Goal: Task Accomplishment & Management: Manage account settings

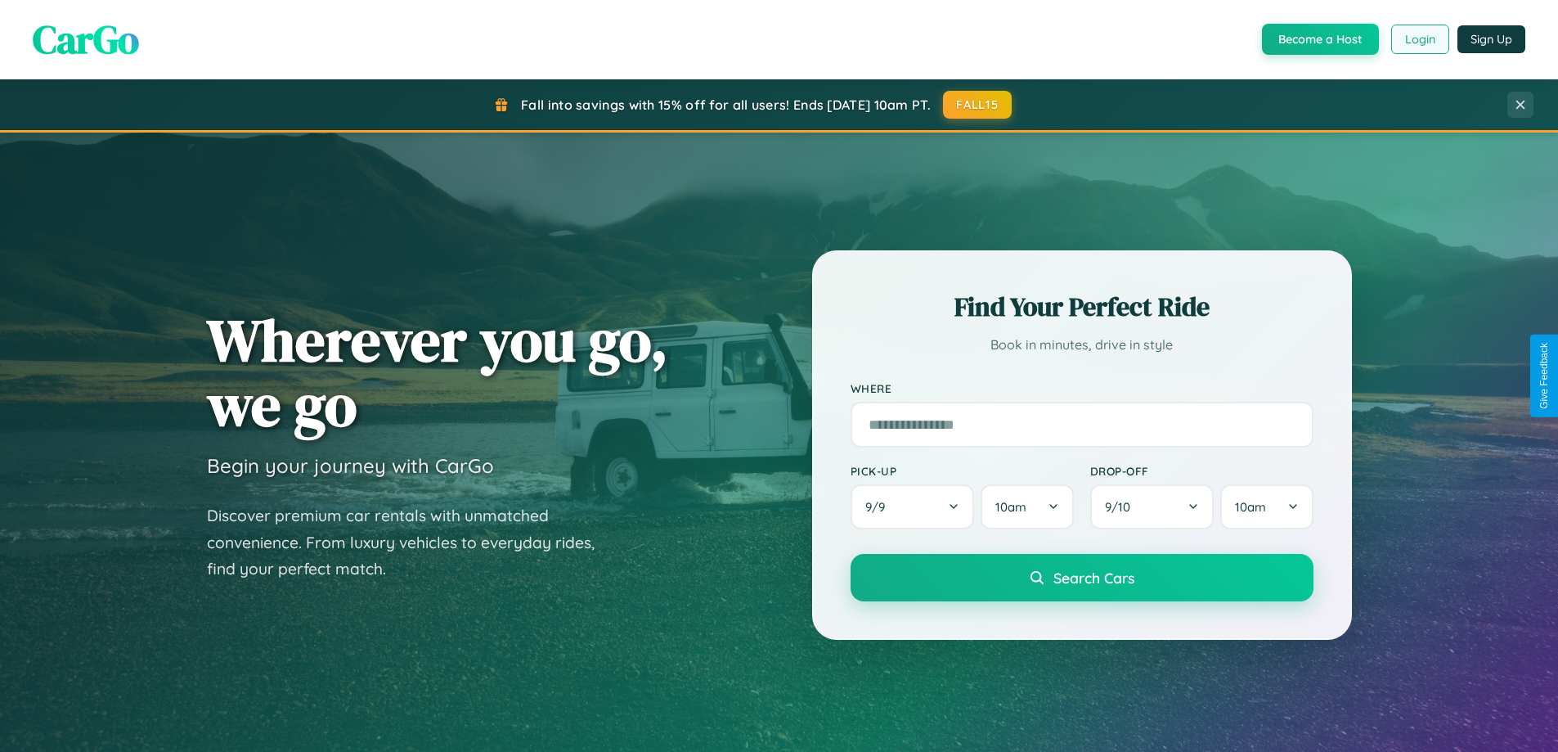
click at [1419, 39] on button "Login" at bounding box center [1420, 39] width 58 height 29
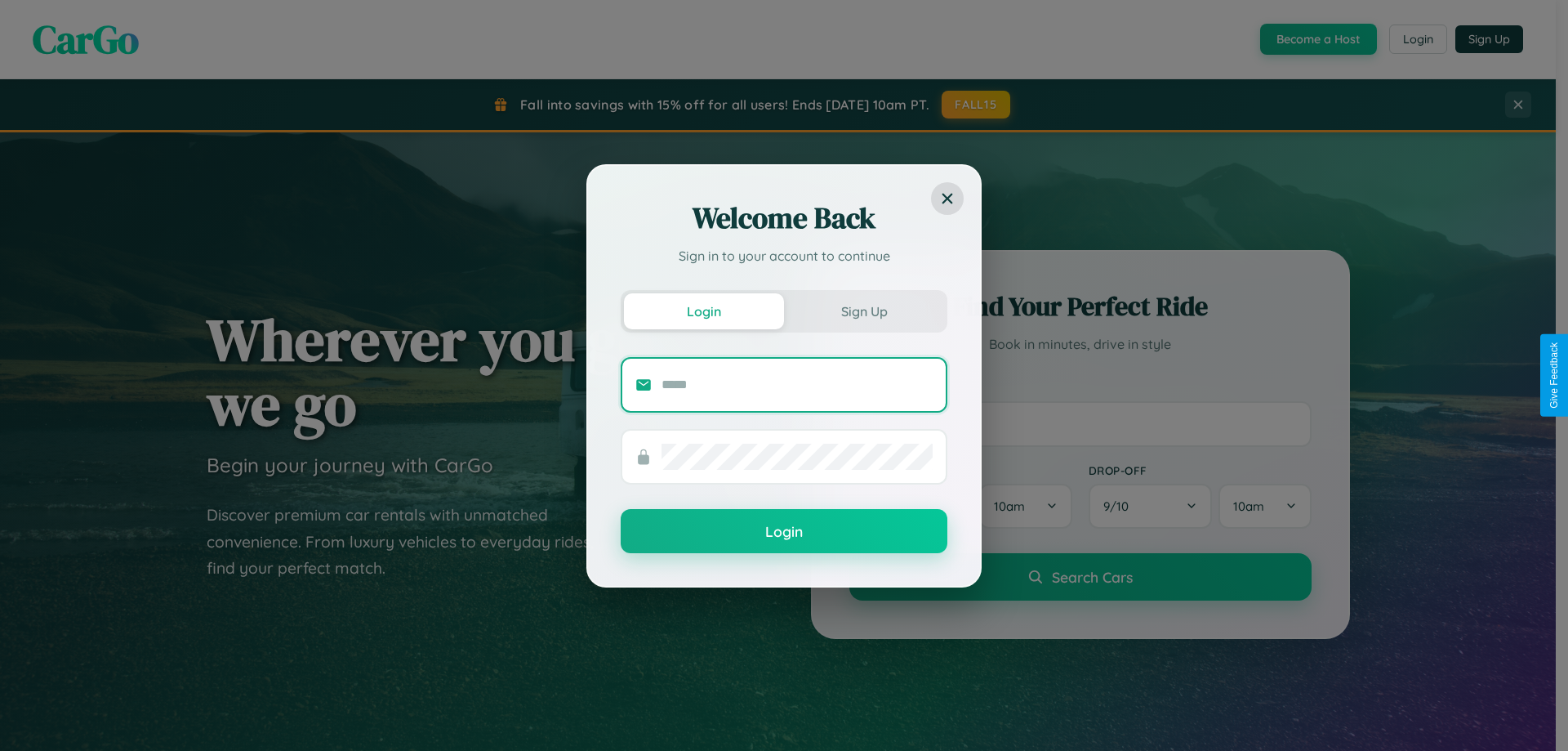
click at [797, 383] on input "text" at bounding box center [798, 384] width 272 height 26
type input "**********"
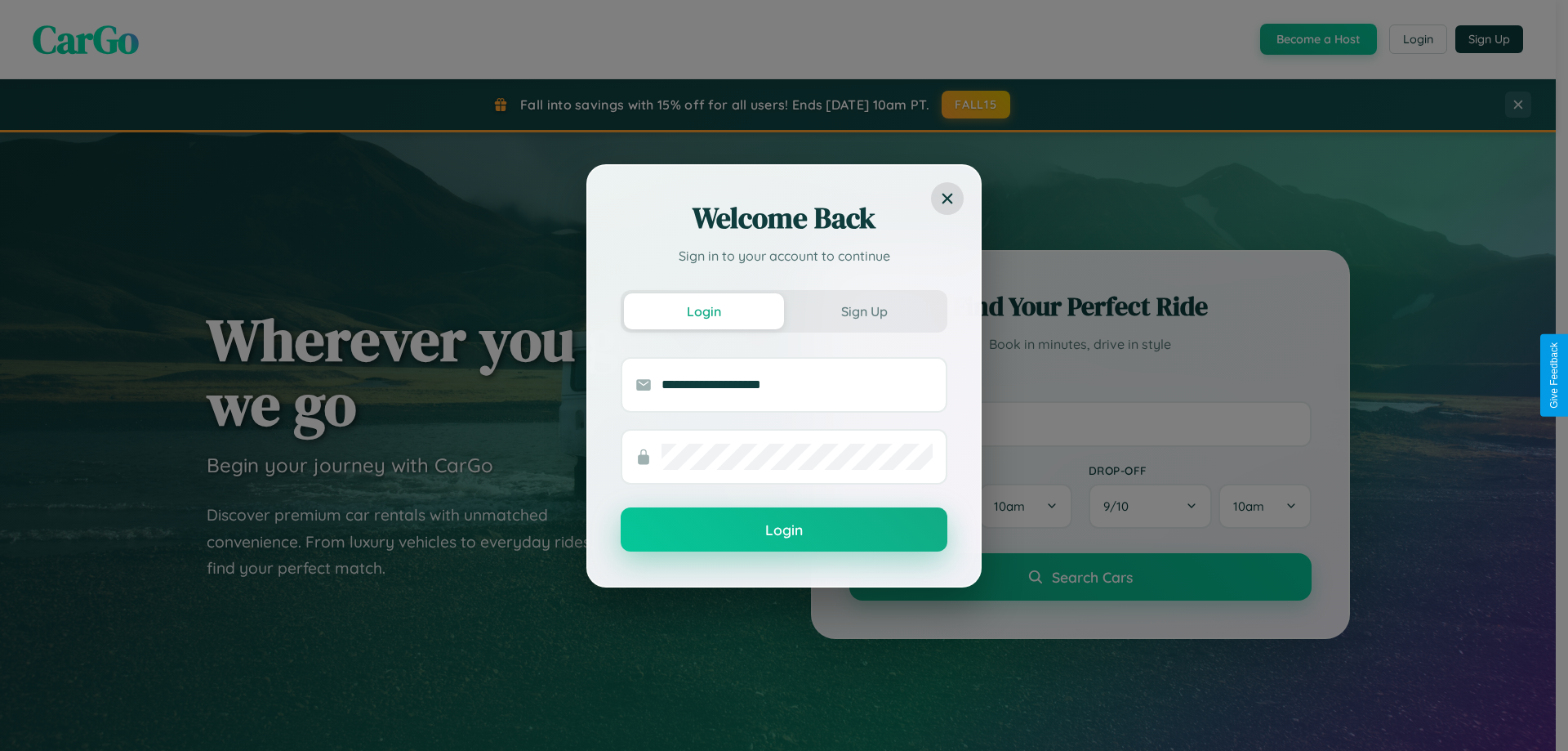
click at [784, 529] on button "Login" at bounding box center [784, 529] width 327 height 44
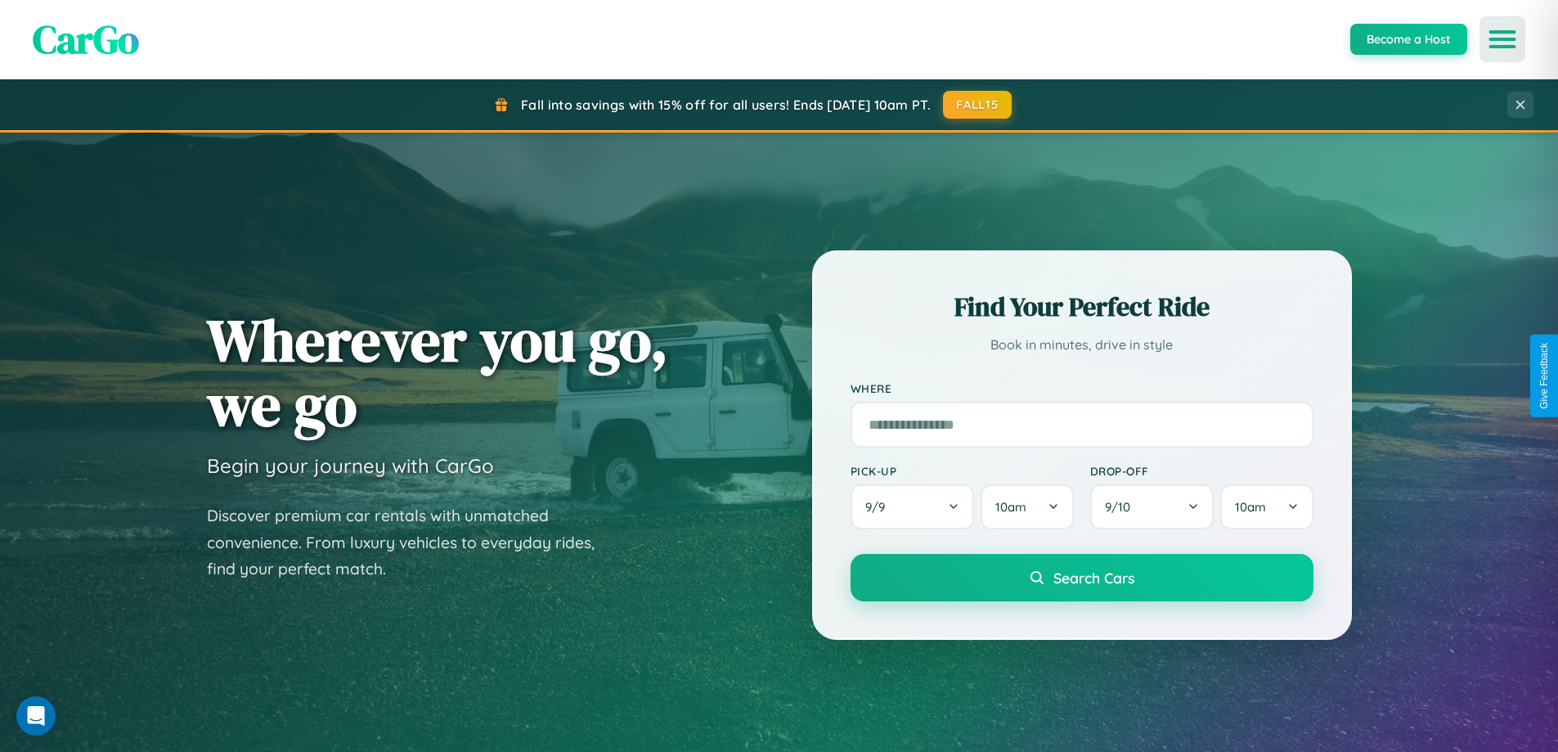
click at [1503, 39] on icon "Open menu" at bounding box center [1503, 39] width 24 height 15
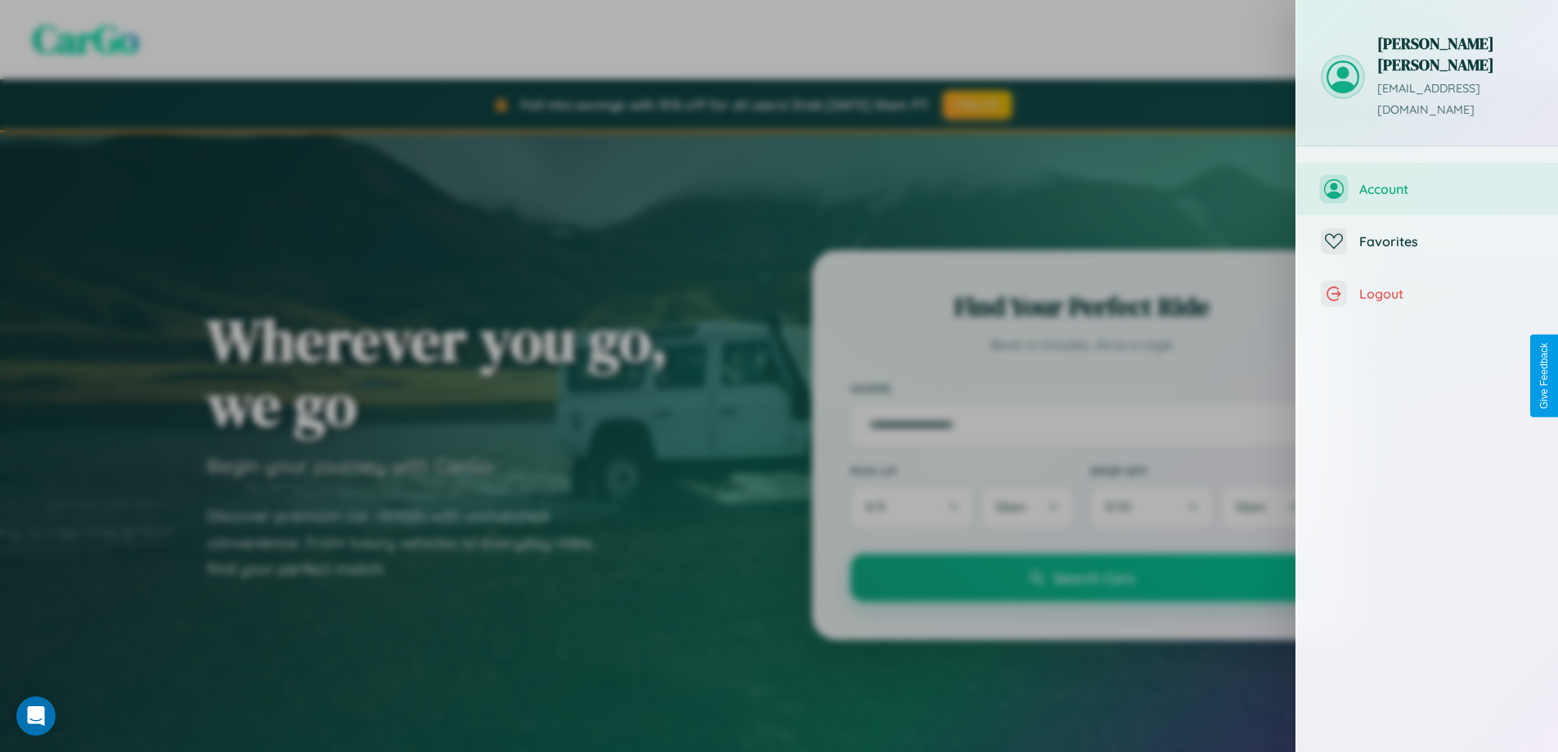
click at [1427, 181] on span "Account" at bounding box center [1446, 189] width 174 height 16
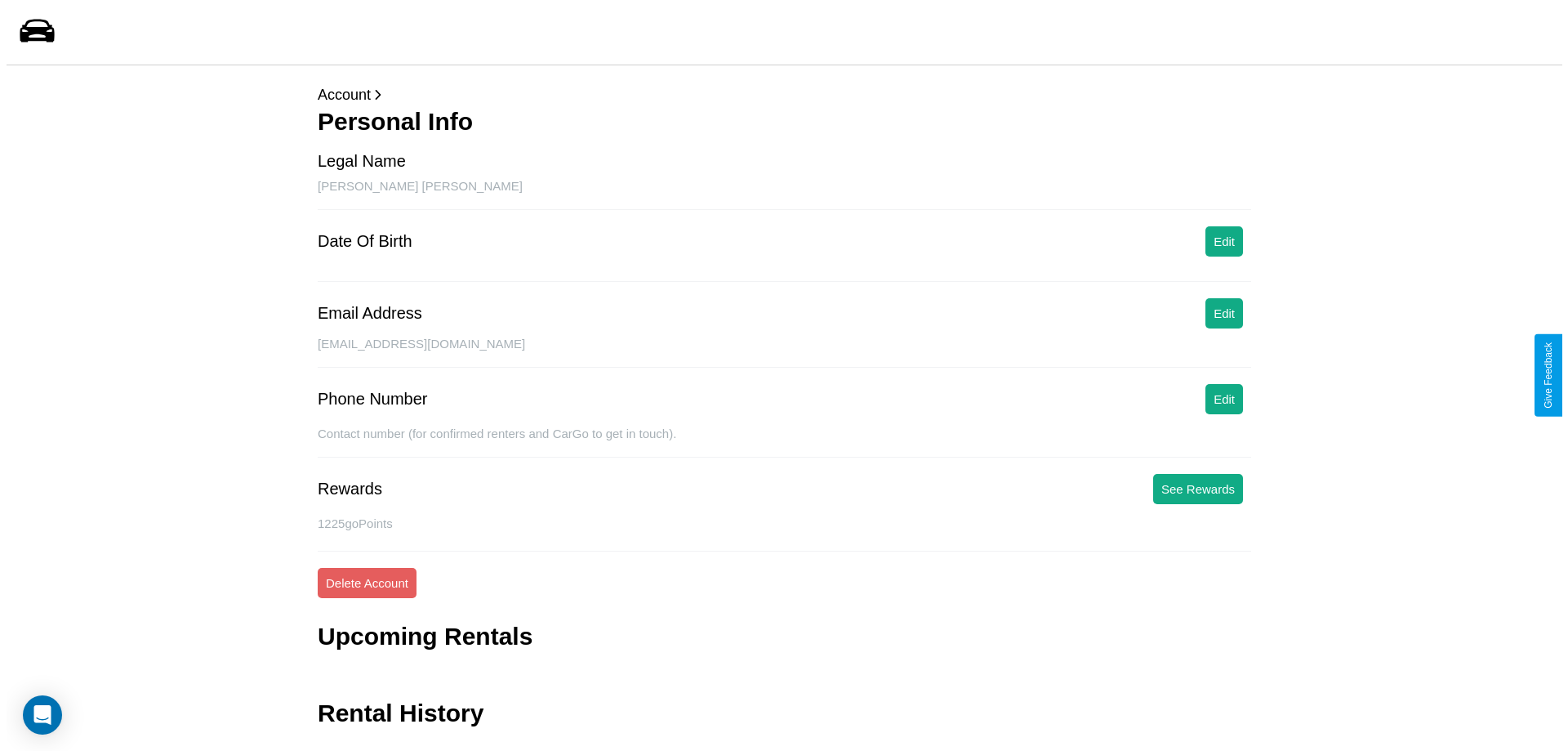
scroll to position [39, 0]
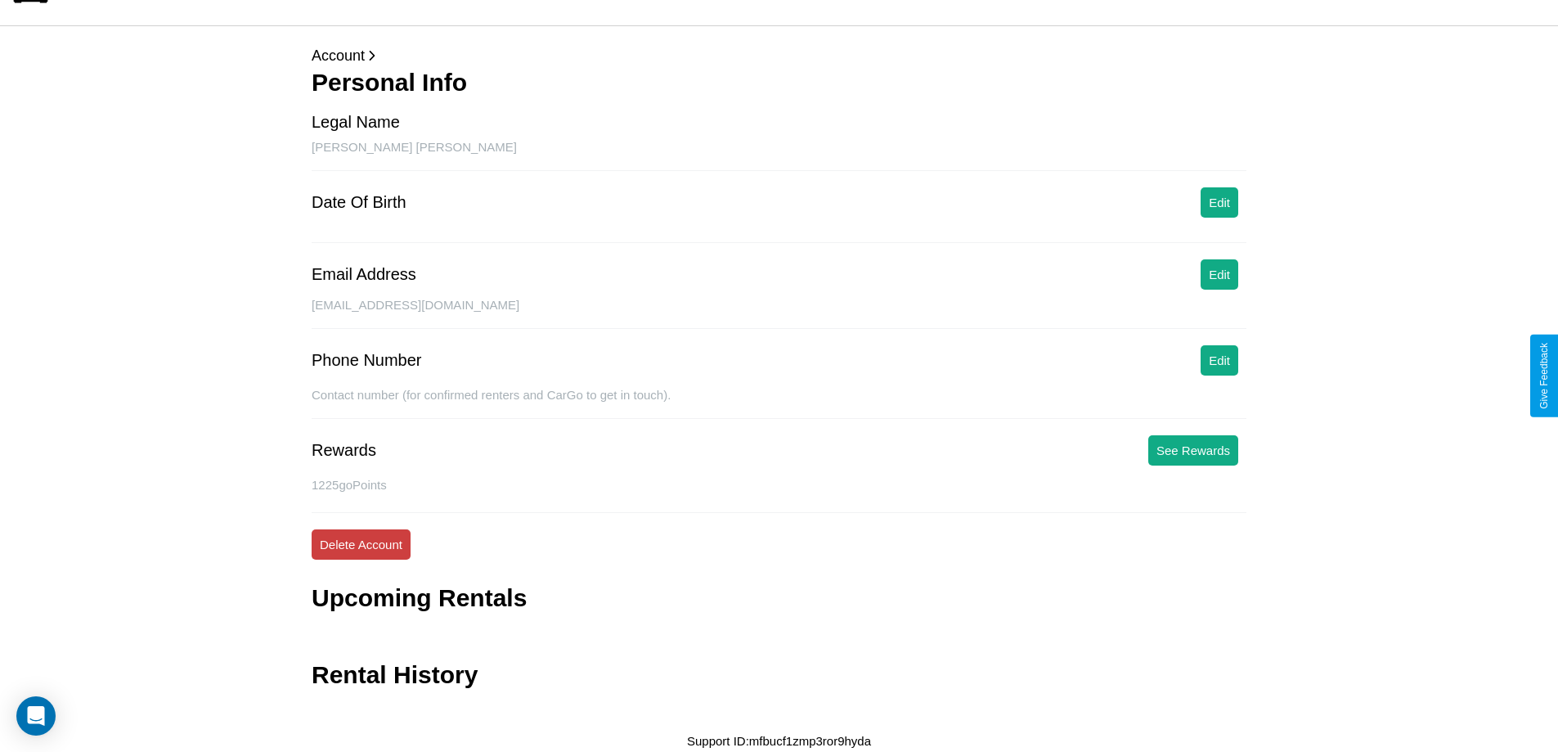
click at [361, 544] on button "Delete Account" at bounding box center [361, 544] width 99 height 30
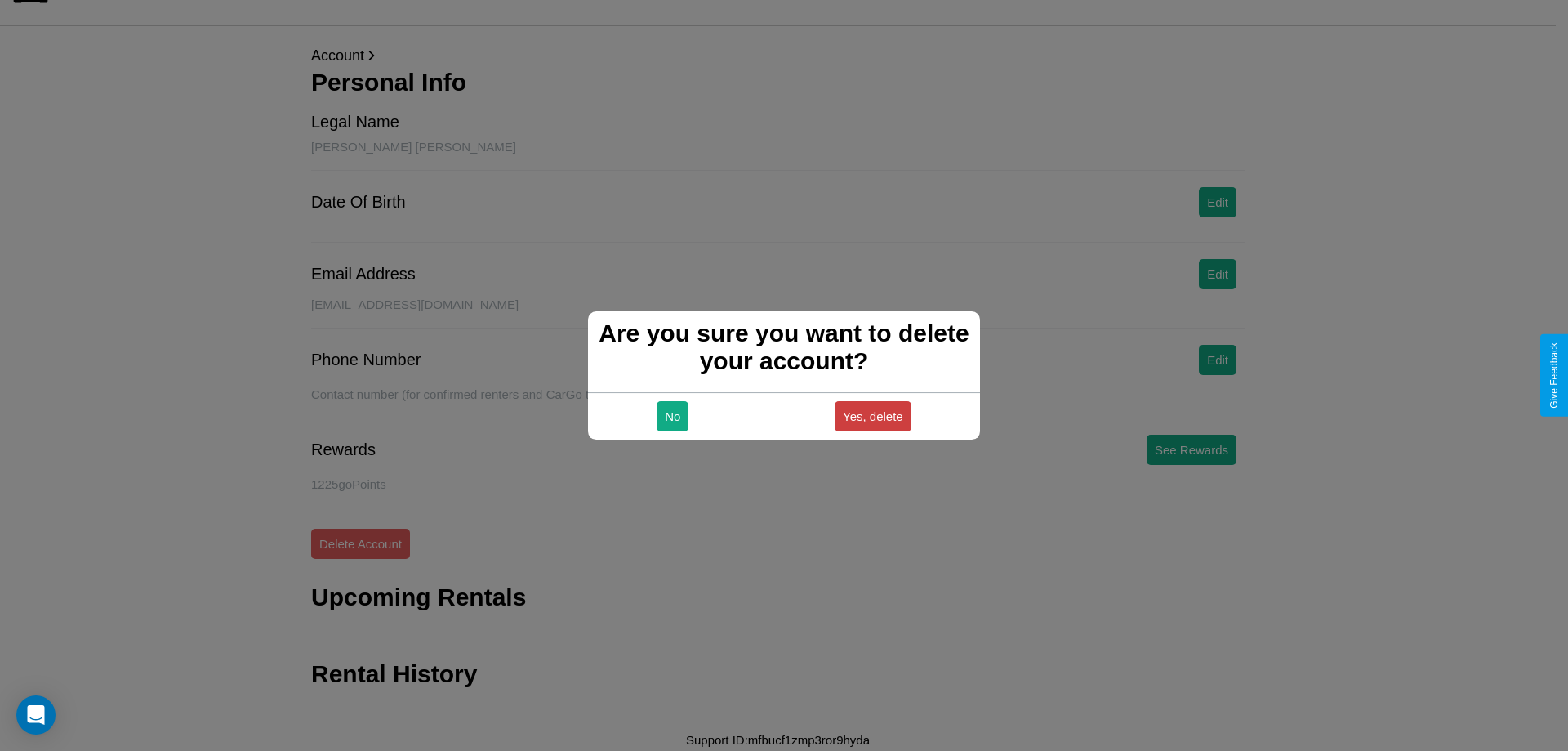
click at [873, 415] on button "Yes, delete" at bounding box center [873, 416] width 77 height 30
